Goal: Information Seeking & Learning: Learn about a topic

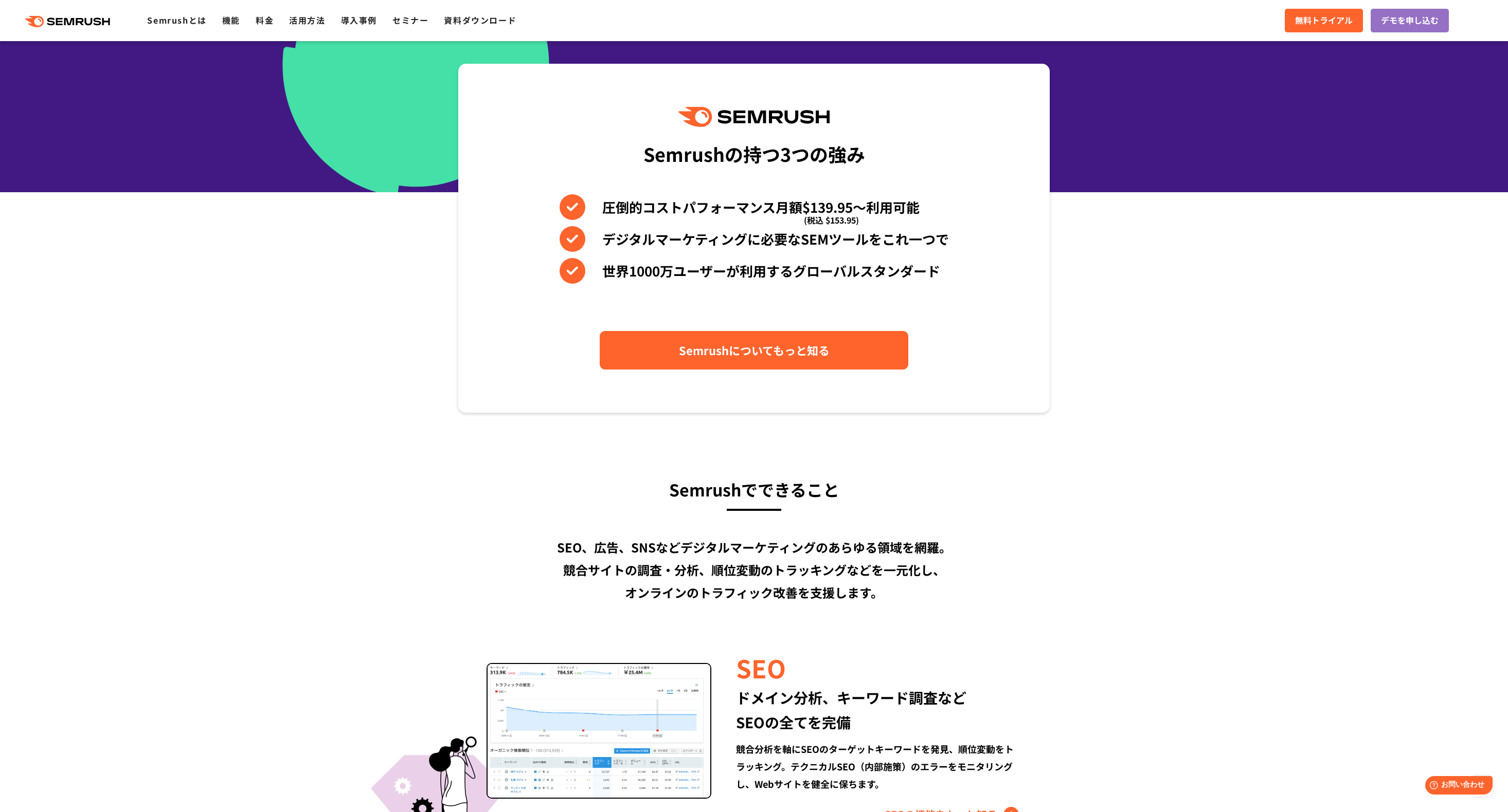
click at [767, 358] on span "Semrushについてもっと知る" at bounding box center [754, 350] width 151 height 18
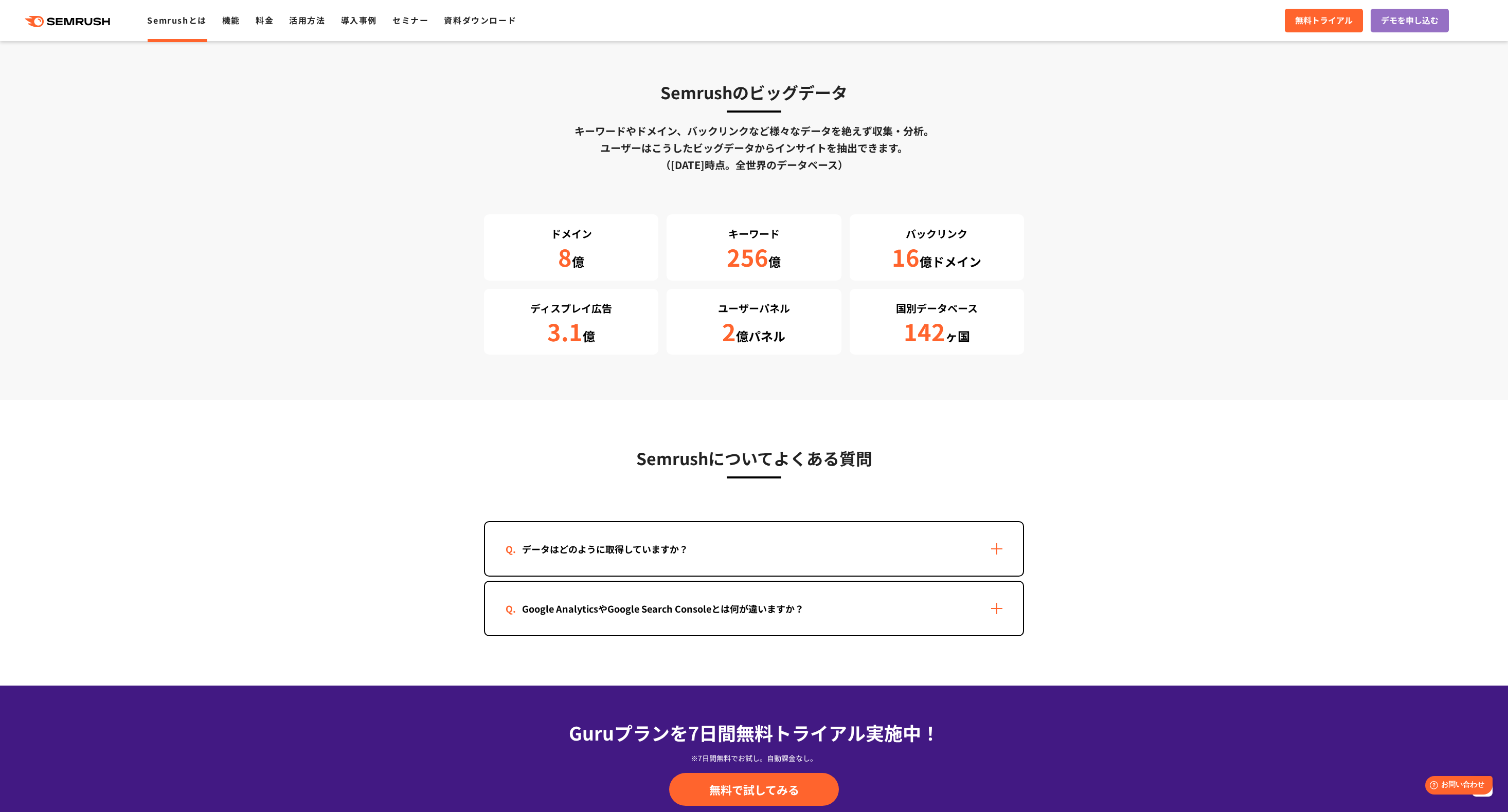
scroll to position [1704, 0]
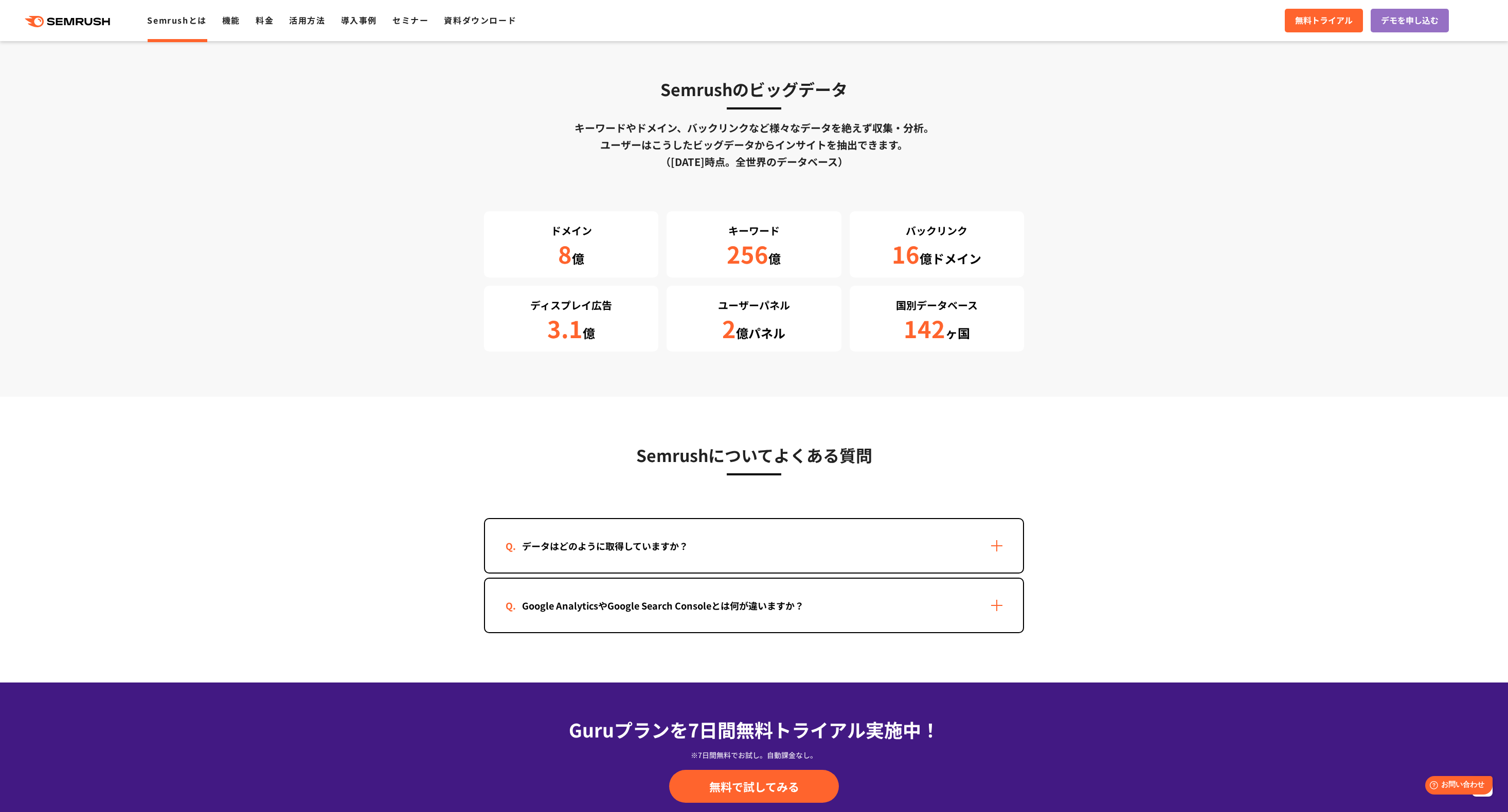
click at [795, 532] on div "データはどのように取得していますか？" at bounding box center [753, 546] width 538 height 54
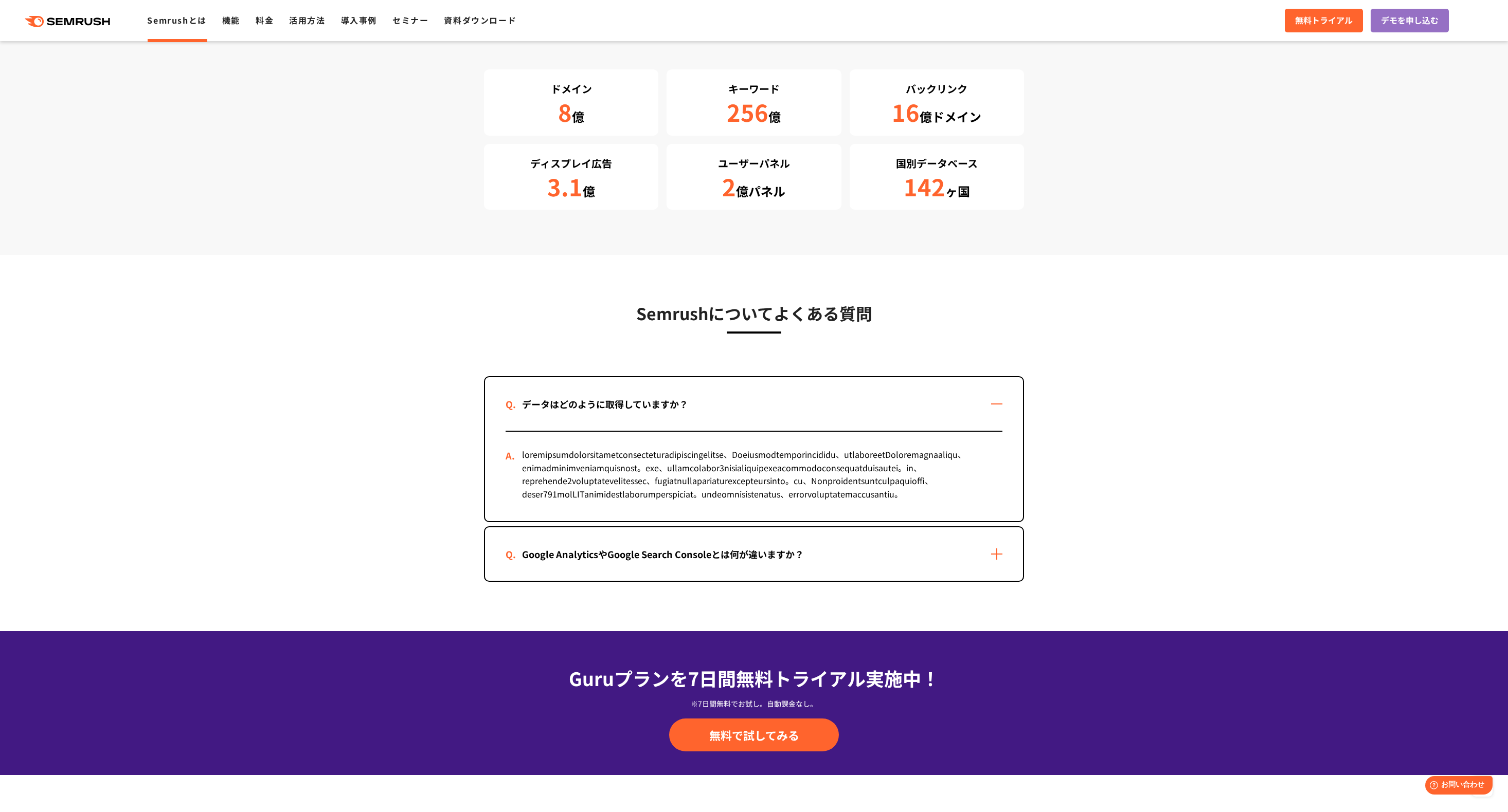
scroll to position [1845, 0]
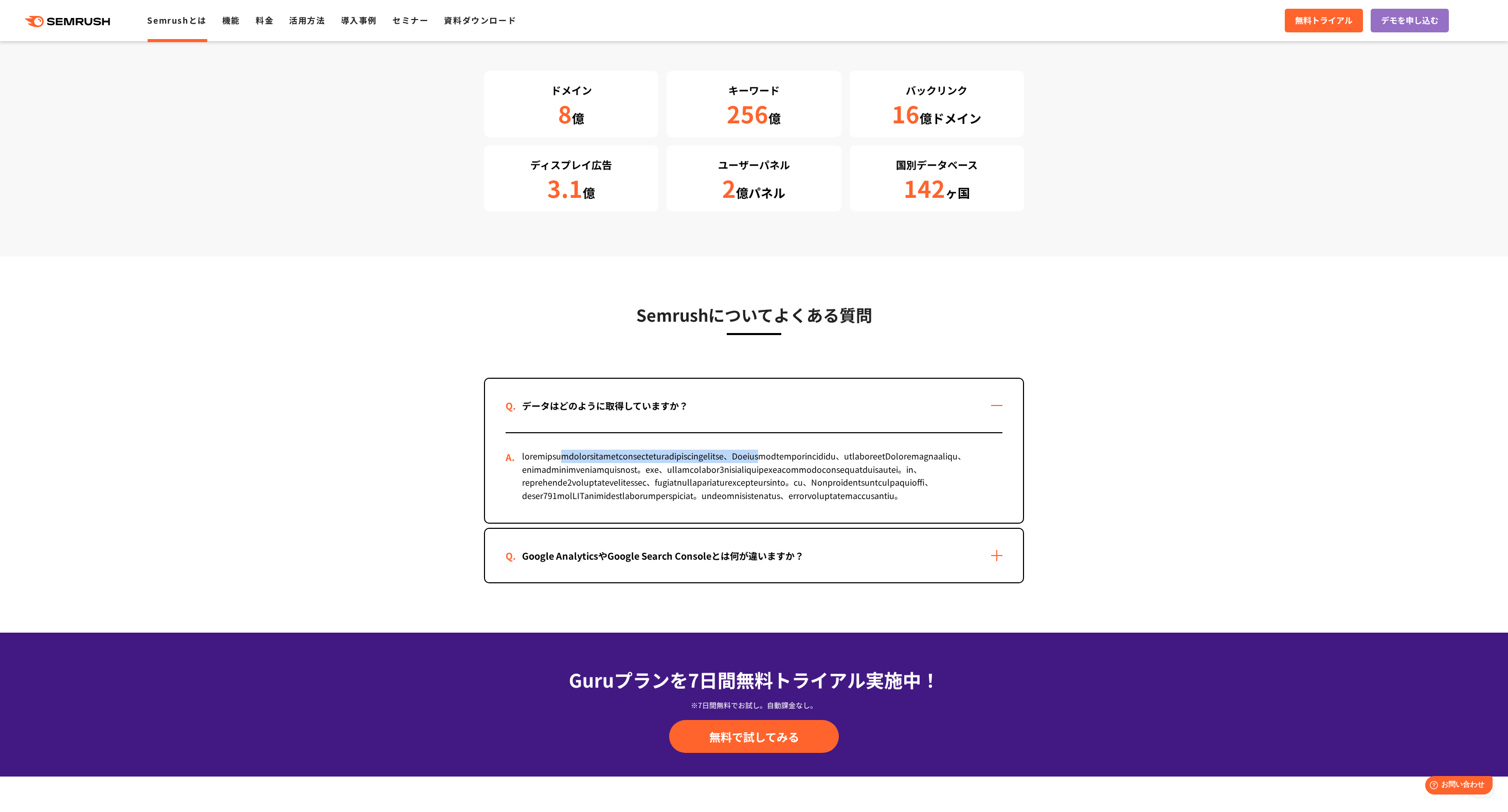
drag, startPoint x: 599, startPoint y: 457, endPoint x: 963, endPoint y: 459, distance: 364.0
click at [963, 459] on div at bounding box center [753, 478] width 497 height 90
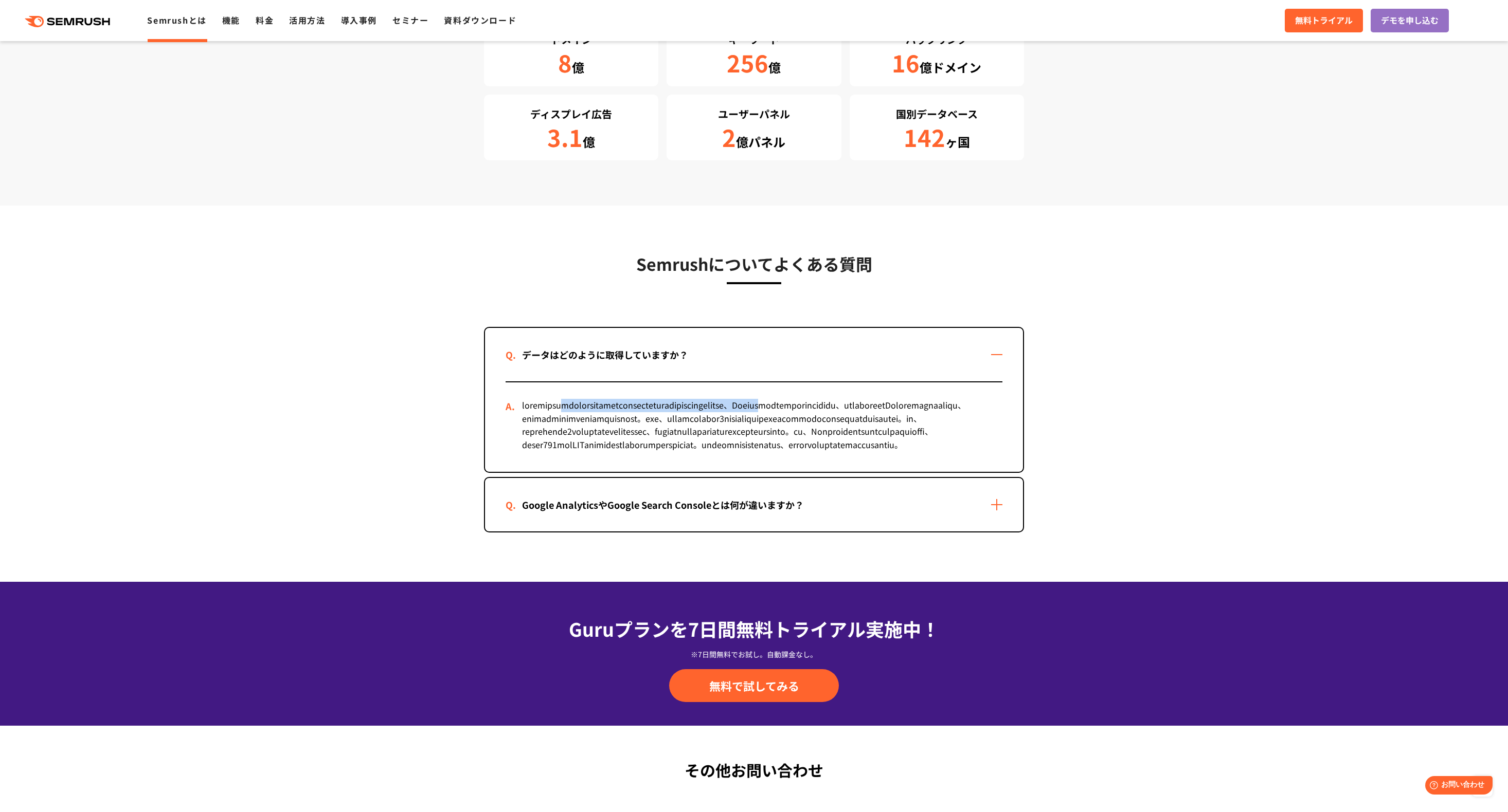
scroll to position [1897, 0]
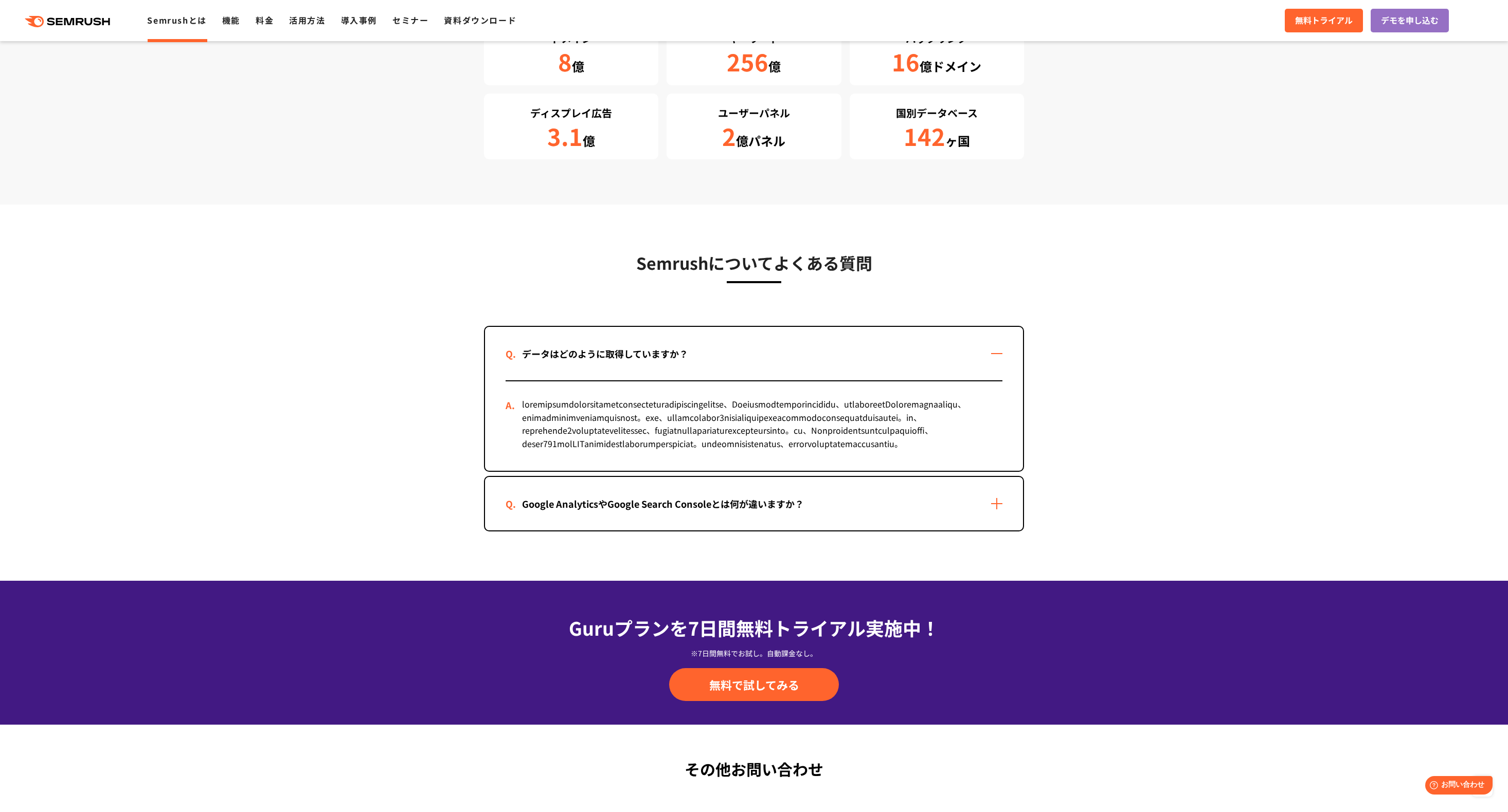
click at [789, 531] on div "Google AnalyticsやGoogle Search Consoleとは何が違いますか？" at bounding box center [753, 503] width 538 height 54
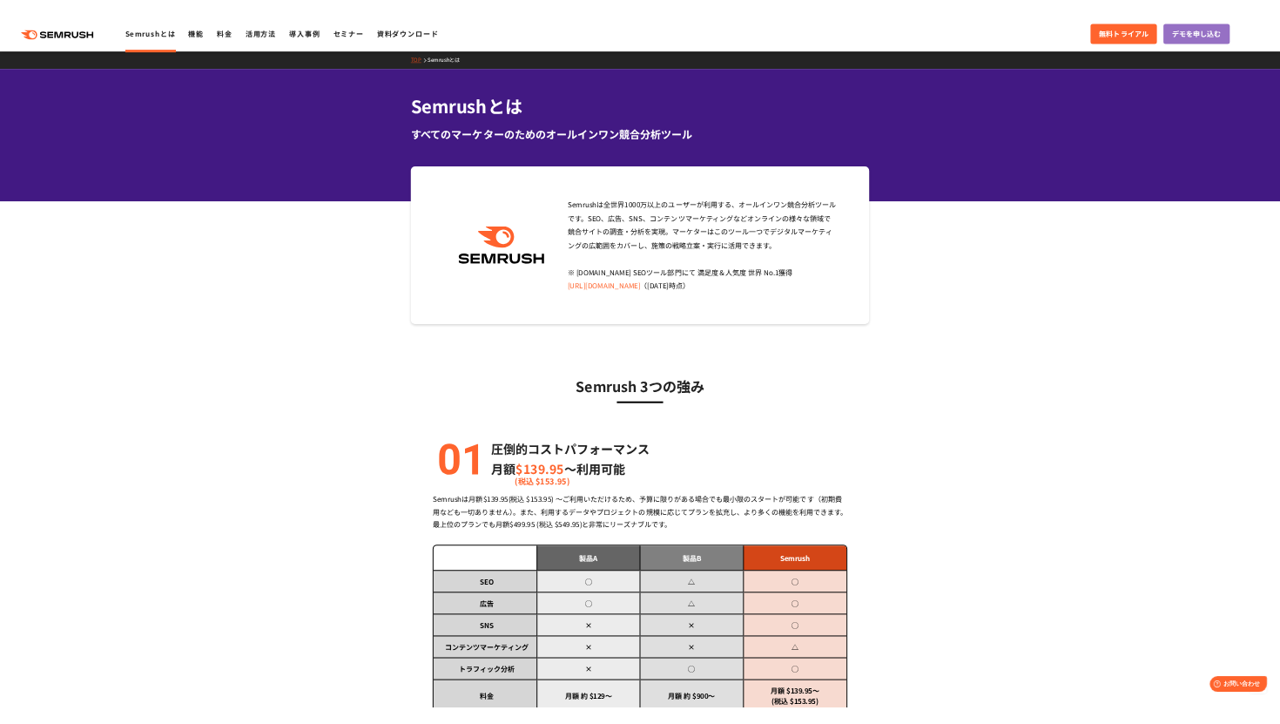
scroll to position [0, 0]
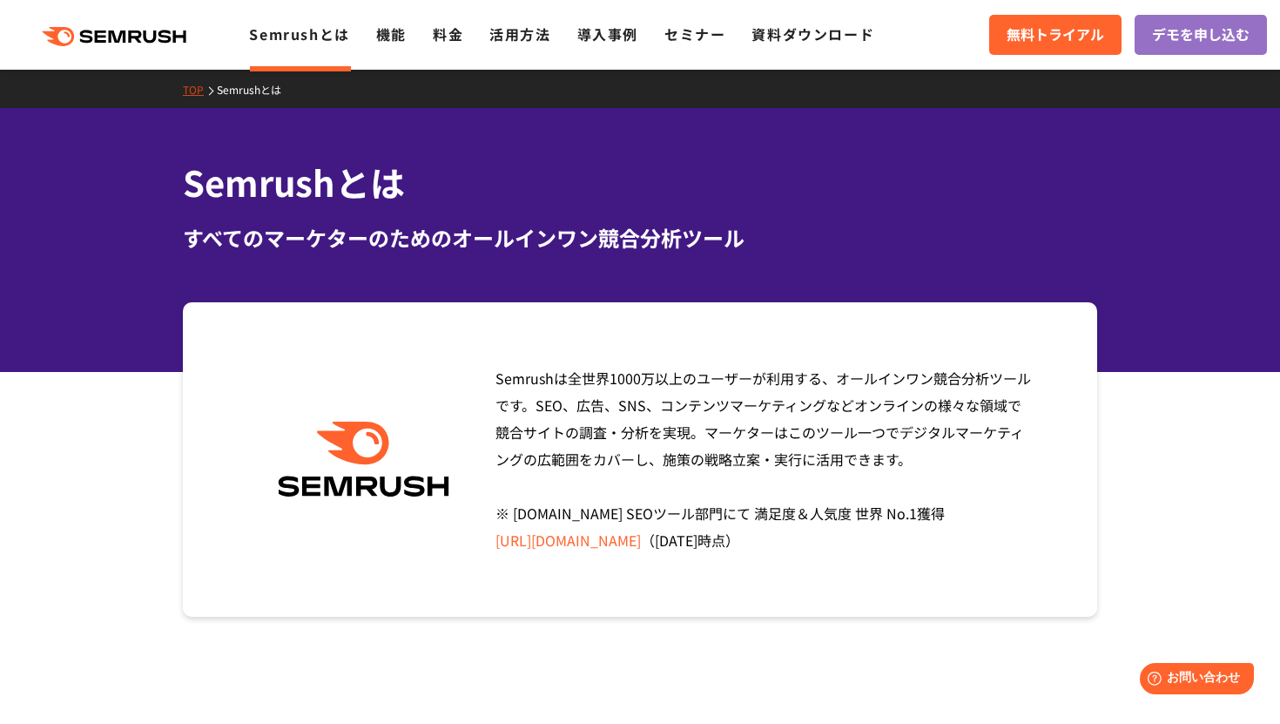
click at [170, 34] on icon ".cls {fill: #FF642D;}" at bounding box center [115, 36] width 197 height 19
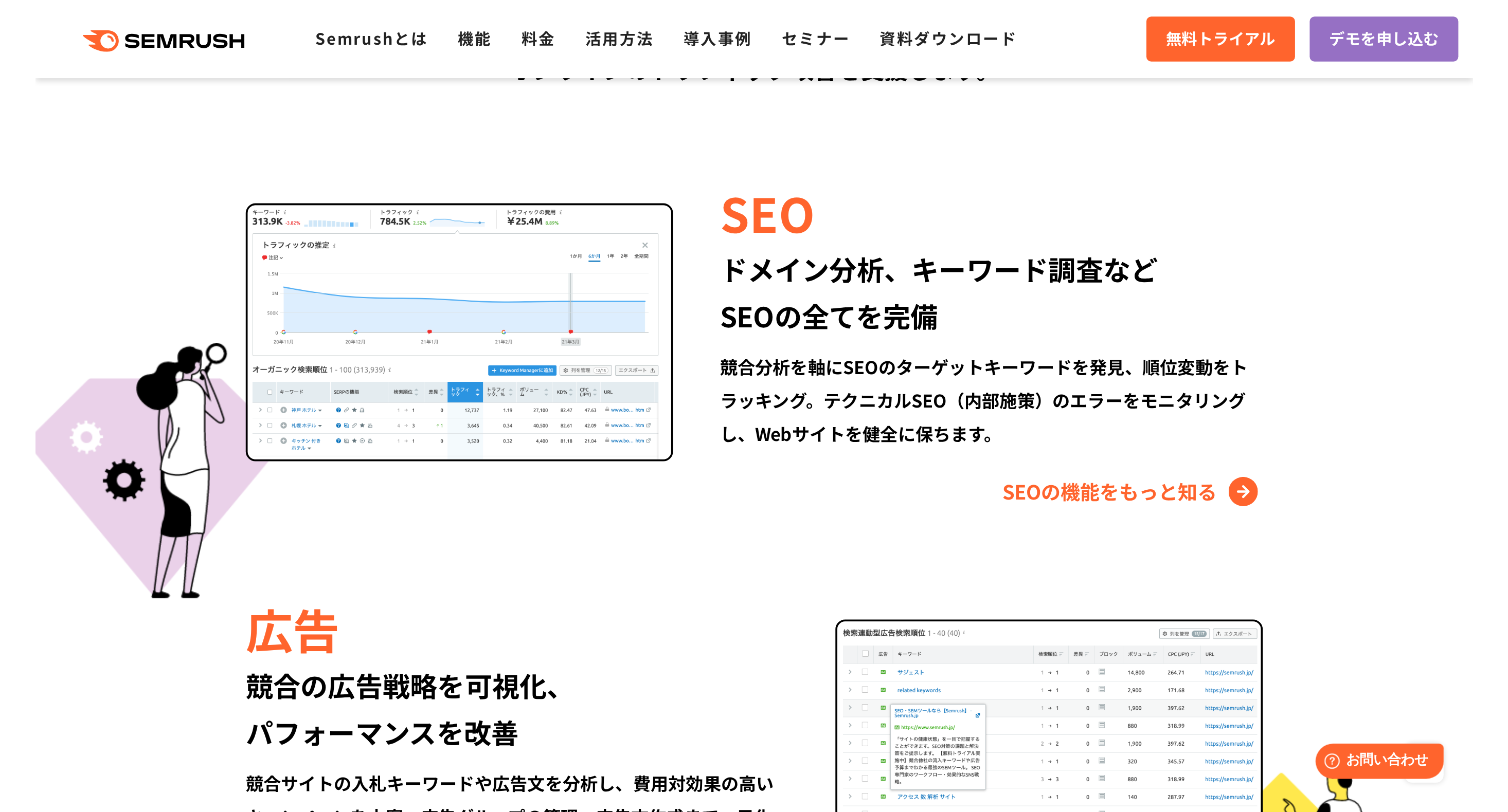
scroll to position [943, 0]
